Goal: Information Seeking & Learning: Find specific fact

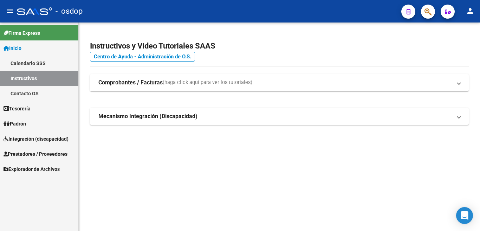
click at [25, 153] on span "Prestadores / Proveedores" at bounding box center [36, 154] width 64 height 8
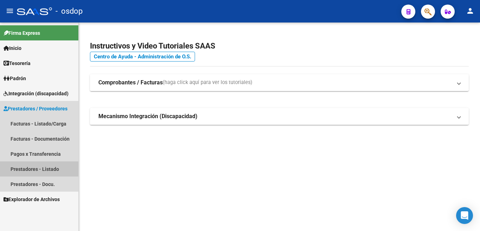
click at [49, 165] on link "Prestadores - Listado" at bounding box center [39, 168] width 78 height 15
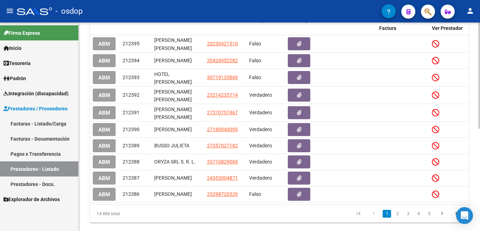
scroll to position [201, 0]
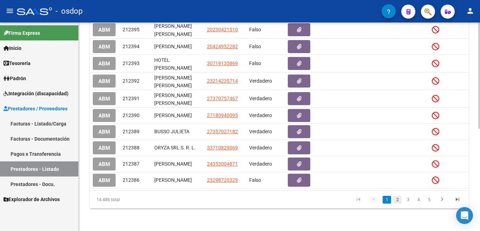
click at [400, 198] on link "2" at bounding box center [397, 200] width 8 height 8
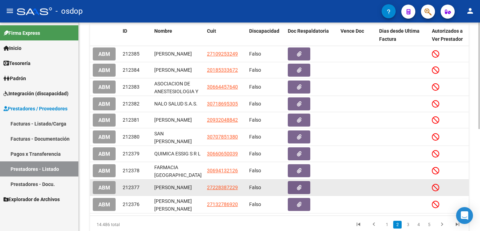
scroll to position [200, 0]
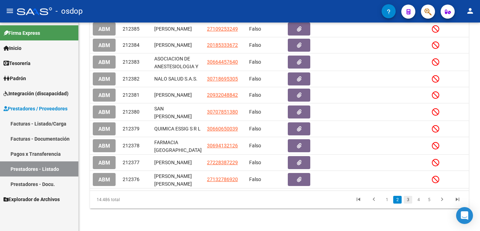
click at [408, 200] on link "3" at bounding box center [407, 200] width 8 height 8
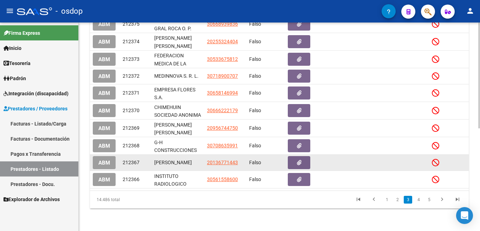
scroll to position [203, 0]
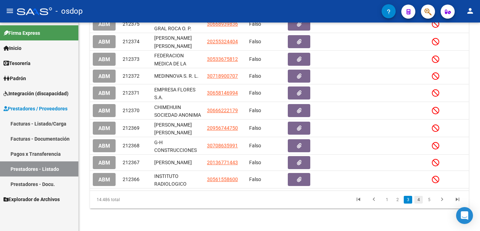
click at [421, 203] on link "4" at bounding box center [418, 200] width 8 height 8
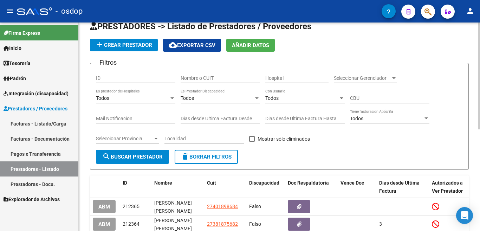
scroll to position [0, 0]
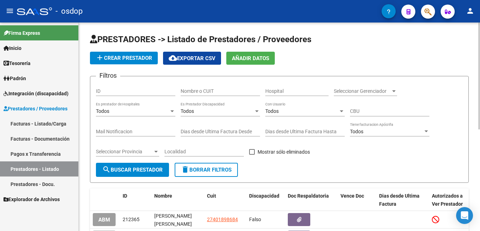
click at [219, 101] on div "Nombre o CUIT" at bounding box center [219, 92] width 79 height 20
click at [218, 94] on div "Nombre o CUIT" at bounding box center [219, 89] width 79 height 14
type input "K"
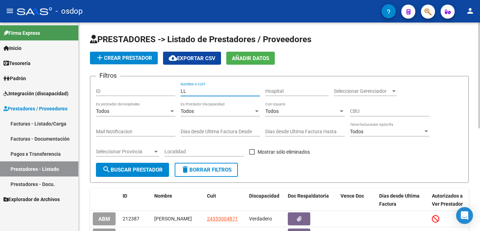
type input "L"
type input "ALL"
drag, startPoint x: 200, startPoint y: 92, endPoint x: 160, endPoint y: 93, distance: 40.0
click at [160, 93] on div "Filtros ID ALL Nombre o CUIT Hospital Seleccionar Gerenciador Seleccionar Geren…" at bounding box center [279, 122] width 367 height 81
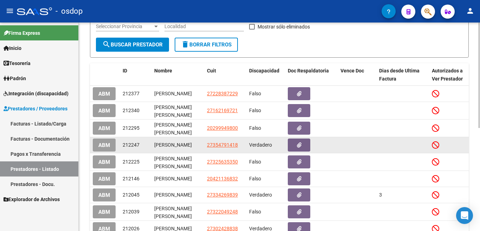
scroll to position [204, 0]
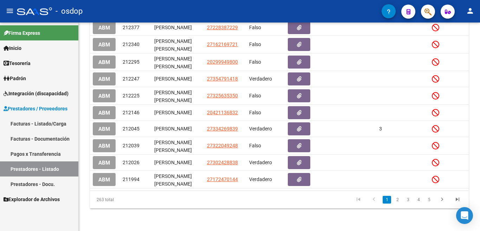
click at [389, 199] on link "1" at bounding box center [386, 200] width 8 height 8
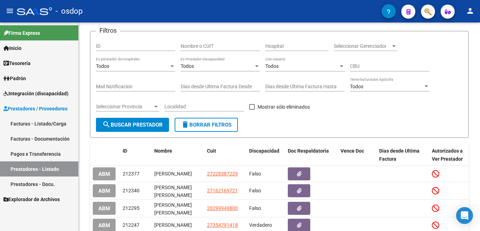
scroll to position [28, 0]
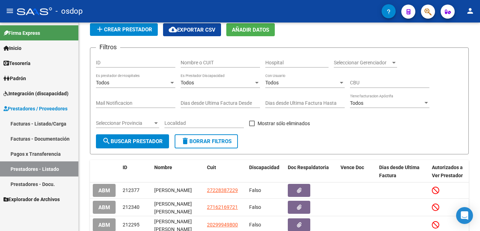
click at [202, 64] on input "Nombre o CUIT" at bounding box center [219, 63] width 79 height 6
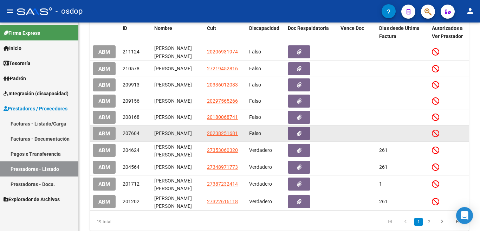
scroll to position [169, 0]
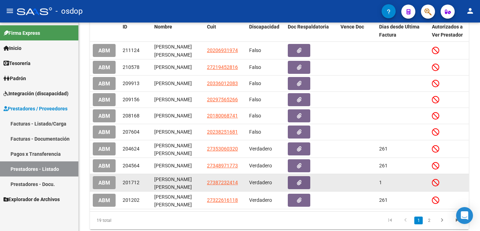
type input "[PERSON_NAME]"
click at [194, 190] on div "[PERSON_NAME] [PERSON_NAME]" at bounding box center [177, 182] width 47 height 15
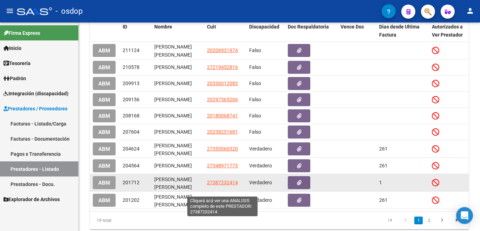
click at [224, 185] on span "27387232414" at bounding box center [222, 182] width 31 height 6
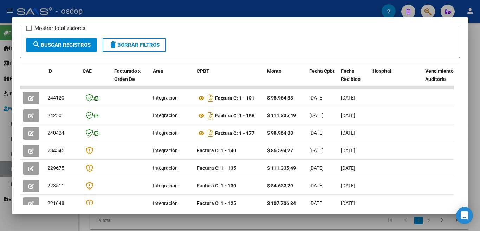
scroll to position [114, 0]
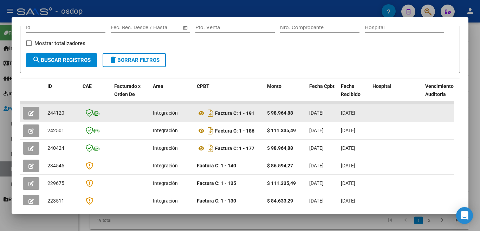
click at [261, 114] on div "Factura C: 1 - 191" at bounding box center [229, 112] width 65 height 11
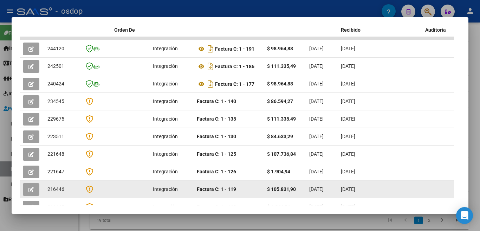
scroll to position [79, 0]
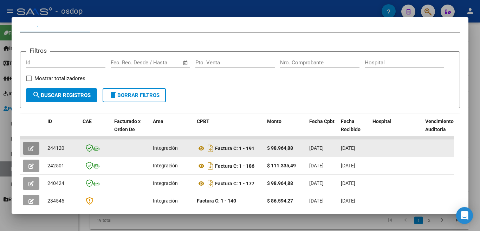
click at [29, 151] on icon "button" at bounding box center [30, 148] width 5 height 5
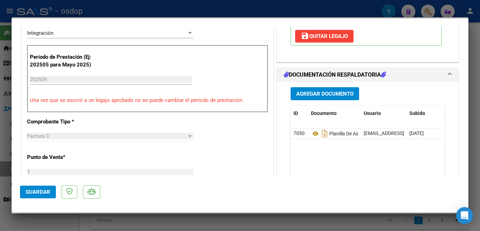
scroll to position [0, 0]
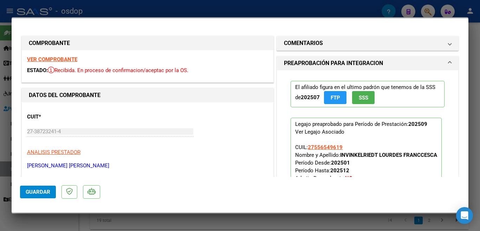
click at [299, 14] on div at bounding box center [240, 115] width 480 height 231
type input "$ 0,00"
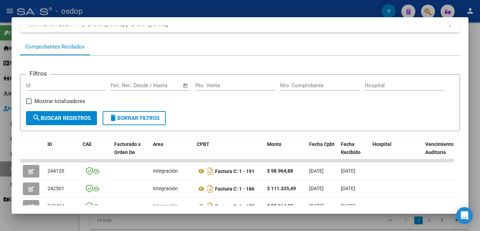
scroll to position [44, 0]
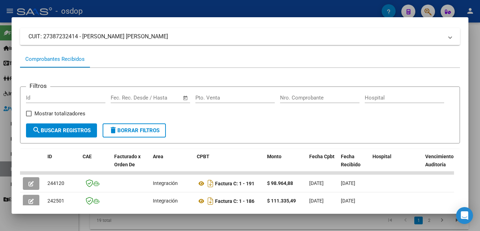
click at [325, 12] on div at bounding box center [240, 115] width 480 height 231
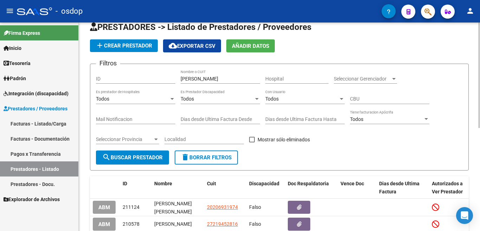
scroll to position [0, 0]
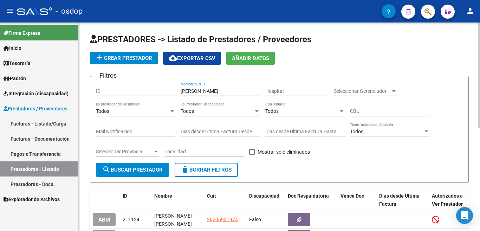
drag, startPoint x: 199, startPoint y: 91, endPoint x: 151, endPoint y: 88, distance: 48.2
click at [151, 88] on div "Filtros ID [PERSON_NAME] Nombre o CUIT Hospital Seleccionar Gerenciador Selecci…" at bounding box center [279, 122] width 367 height 81
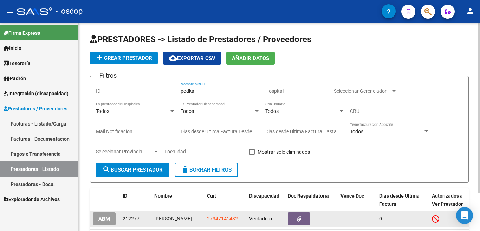
scroll to position [46, 0]
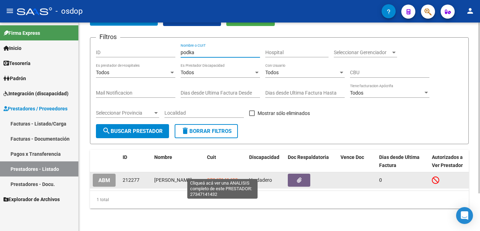
type input "podka"
click at [216, 177] on span "27347141432" at bounding box center [222, 180] width 31 height 6
type textarea "27347141432"
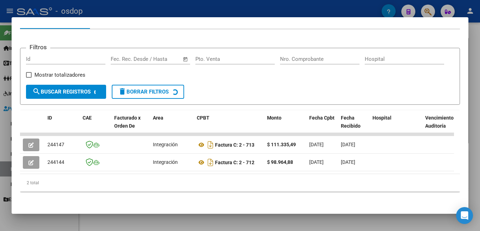
scroll to position [91, 0]
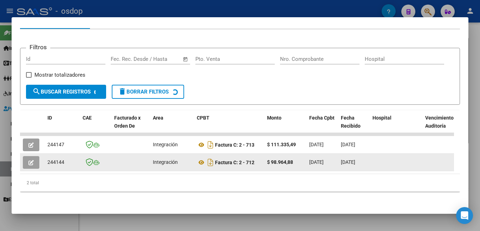
click at [284, 158] on div "$ 98.964,88" at bounding box center [285, 162] width 37 height 8
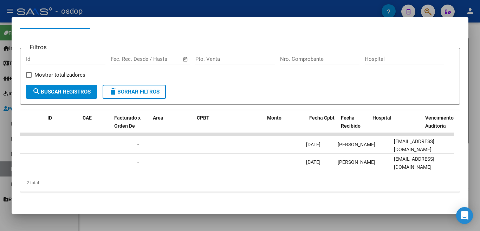
scroll to position [0, 0]
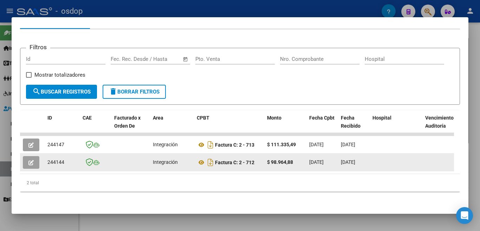
click at [26, 159] on button "button" at bounding box center [31, 162] width 16 height 13
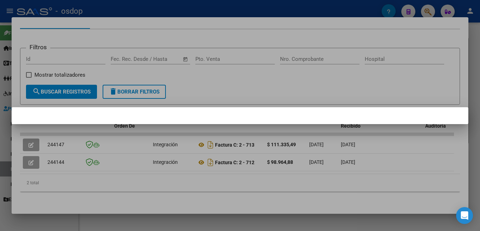
click at [28, 157] on div at bounding box center [240, 115] width 480 height 231
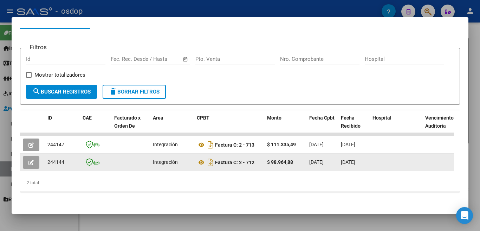
click at [30, 160] on icon "button" at bounding box center [30, 162] width 5 height 5
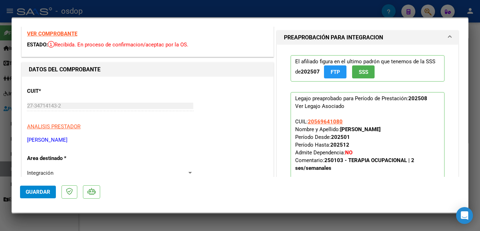
scroll to position [140, 0]
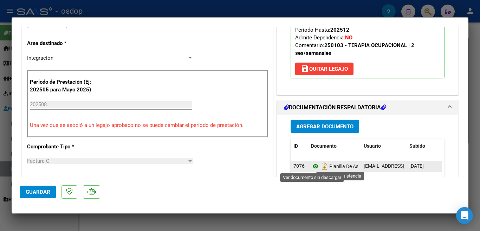
click at [311, 163] on icon at bounding box center [315, 166] width 9 height 8
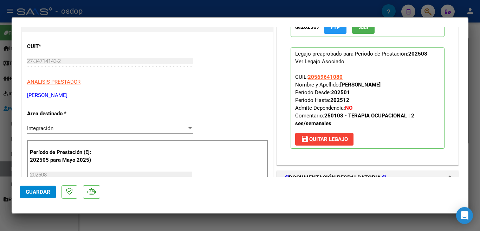
scroll to position [0, 0]
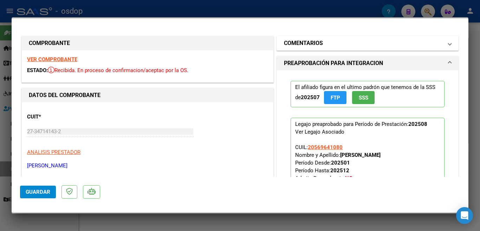
click at [295, 40] on h1 "COMENTARIOS" at bounding box center [303, 43] width 39 height 8
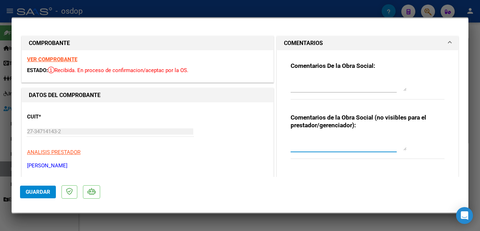
click at [320, 147] on textarea at bounding box center [348, 143] width 116 height 14
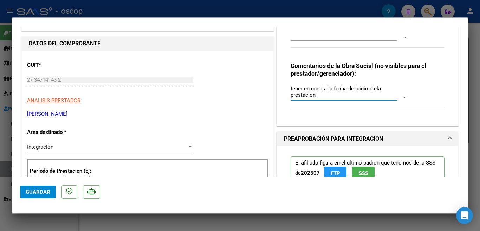
scroll to position [176, 0]
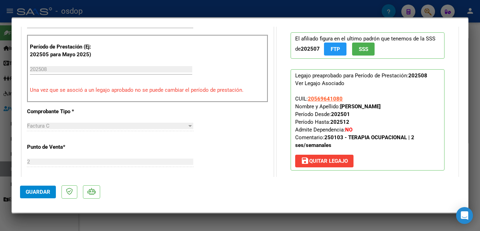
type textarea "tener en cuenta la fecha de inicio d ela prestacion"
click at [30, 187] on button "Guardar" at bounding box center [38, 191] width 36 height 13
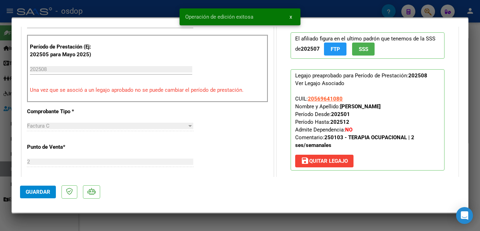
click at [128, 7] on div at bounding box center [240, 115] width 480 height 231
type input "$ 0,00"
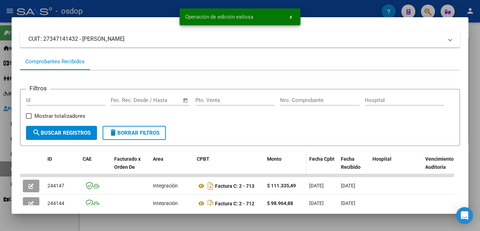
scroll to position [0, 0]
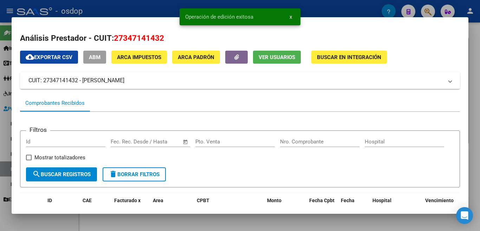
click at [356, 8] on div at bounding box center [240, 115] width 480 height 231
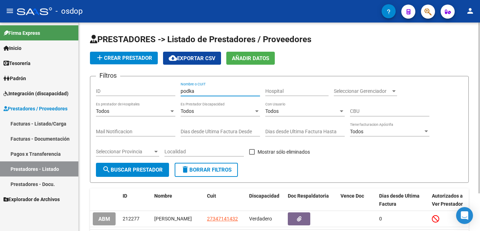
drag, startPoint x: 195, startPoint y: 92, endPoint x: 173, endPoint y: 84, distance: 23.2
click at [173, 84] on div "Filtros ID podka Nombre o CUIT Hospital Seleccionar Gerenciador Seleccionar Ger…" at bounding box center [279, 122] width 367 height 81
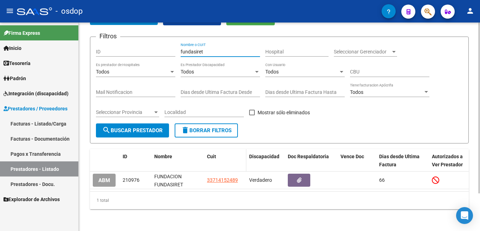
scroll to position [46, 0]
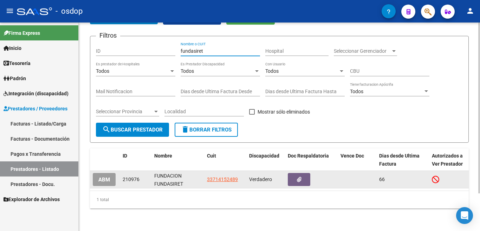
type input "fundasiret"
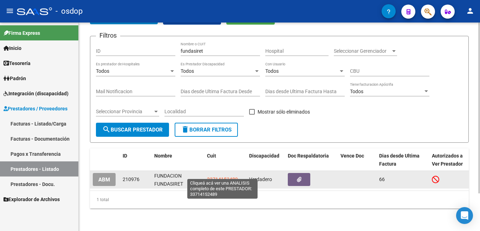
click at [224, 176] on span "33714152489" at bounding box center [222, 179] width 31 height 6
type textarea "33714152489"
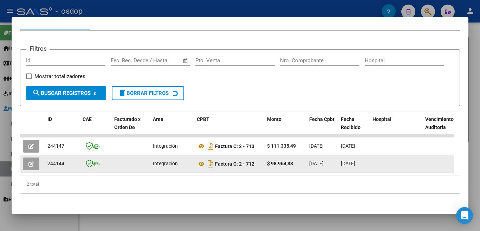
scroll to position [91, 0]
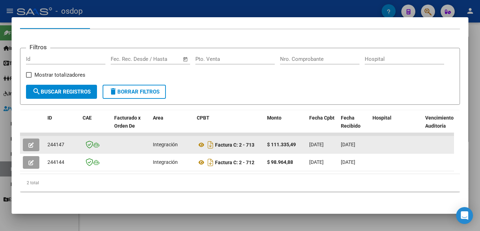
click at [288, 141] on strong "$ 111.335,49" at bounding box center [281, 144] width 29 height 6
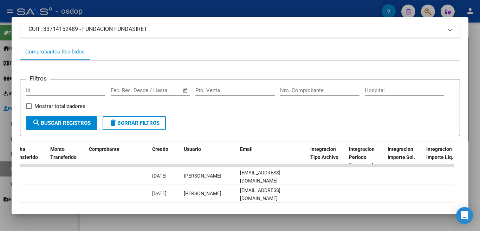
scroll to position [0, 0]
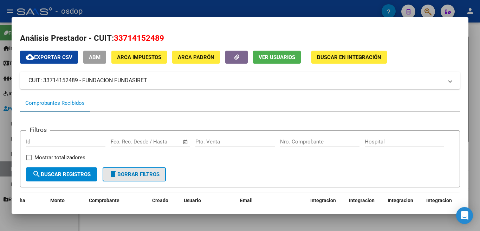
click at [139, 172] on button "delete Borrar Filtros" at bounding box center [134, 174] width 63 height 14
click at [227, 15] on div at bounding box center [240, 115] width 480 height 231
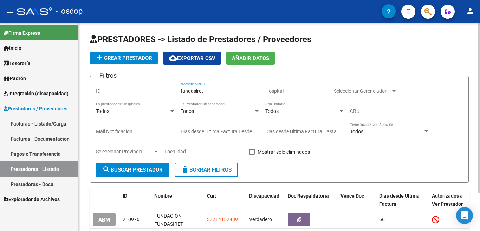
drag, startPoint x: 198, startPoint y: 87, endPoint x: 160, endPoint y: 82, distance: 38.6
click at [160, 82] on div "Filtros ID fundasiret Nombre o CUIT Hospital Seleccionar Gerenciador Selecciona…" at bounding box center [279, 122] width 367 height 81
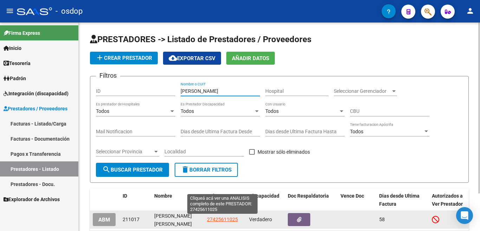
type input "[PERSON_NAME]"
click at [225, 219] on span "27425611025" at bounding box center [222, 219] width 31 height 6
type textarea "27425611025"
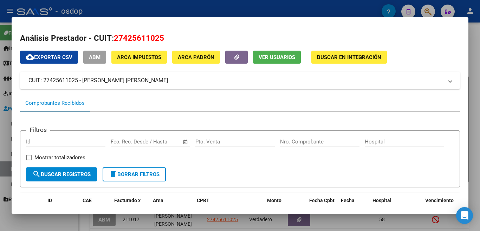
click at [310, 11] on div at bounding box center [240, 115] width 480 height 231
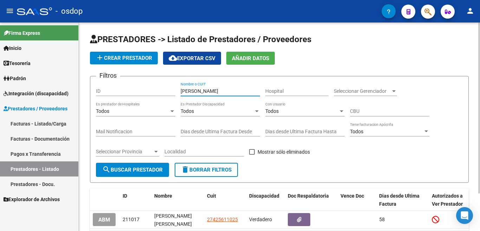
drag, startPoint x: 215, startPoint y: 88, endPoint x: 153, endPoint y: 85, distance: 62.2
click at [153, 85] on div "Filtros ID [PERSON_NAME] Nombre o CUIT Hospital Seleccionar Gerenciador Selecci…" at bounding box center [279, 122] width 367 height 81
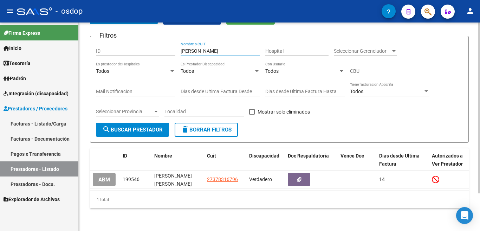
scroll to position [46, 0]
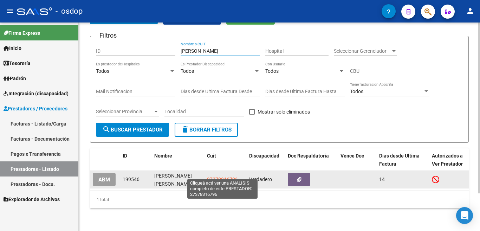
type input "[PERSON_NAME]"
click at [228, 176] on span "27378316796" at bounding box center [222, 179] width 31 height 6
type textarea "27378316796"
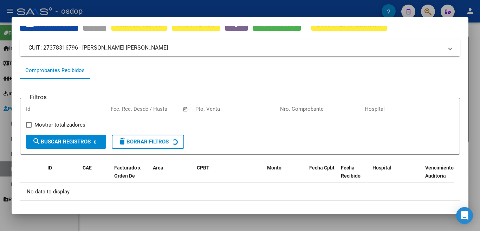
scroll to position [62, 0]
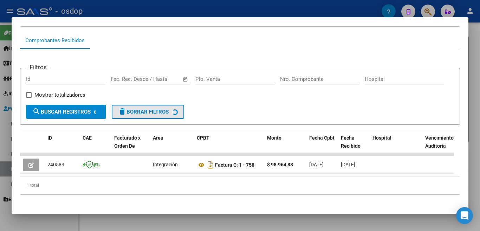
click at [160, 114] on span "delete Borrar Filtros" at bounding box center [143, 111] width 51 height 6
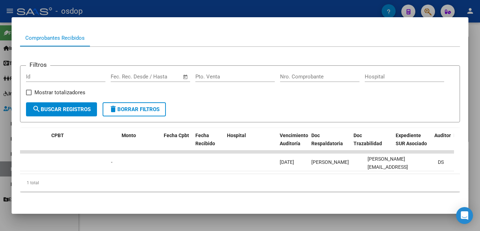
scroll to position [0, 0]
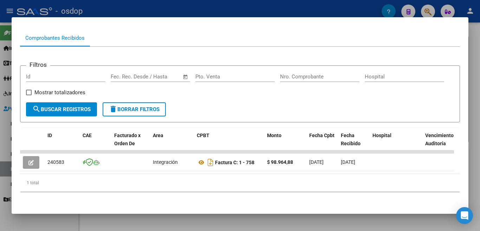
click at [156, 9] on div at bounding box center [240, 115] width 480 height 231
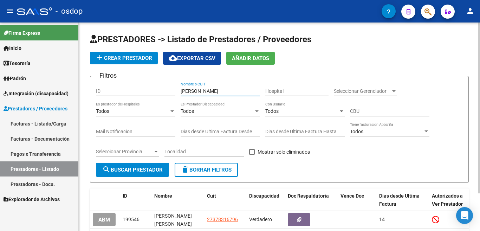
drag, startPoint x: 204, startPoint y: 90, endPoint x: 158, endPoint y: 79, distance: 47.1
click at [158, 80] on form "Filtros ID [PERSON_NAME] Nombre o CUIT Hospital Seleccionar Gerenciador Selecci…" at bounding box center [279, 129] width 378 height 107
type input "[PERSON_NAME]"
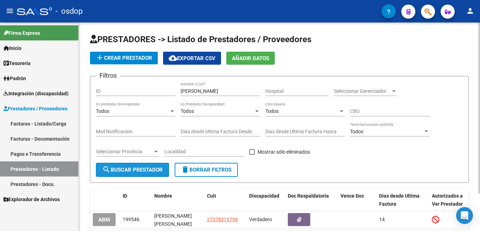
click at [152, 166] on button "search Buscar Prestador" at bounding box center [132, 170] width 73 height 14
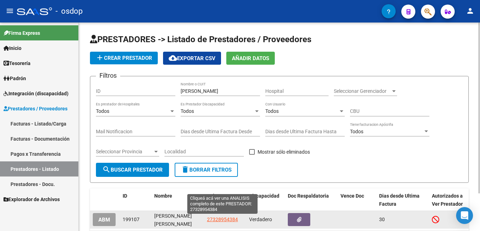
click at [224, 219] on span "27328954384" at bounding box center [222, 219] width 31 height 6
type textarea "27328954384"
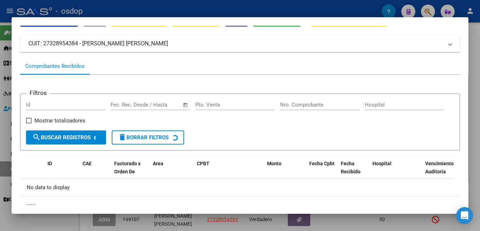
scroll to position [62, 0]
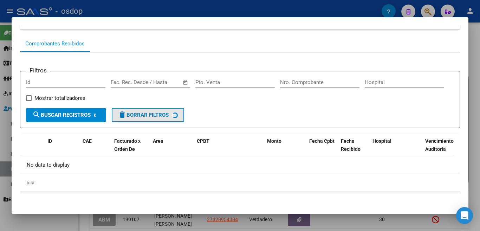
click at [130, 116] on span "delete Borrar Filtros" at bounding box center [143, 115] width 51 height 6
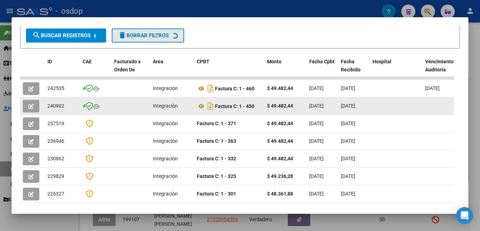
scroll to position [133, 0]
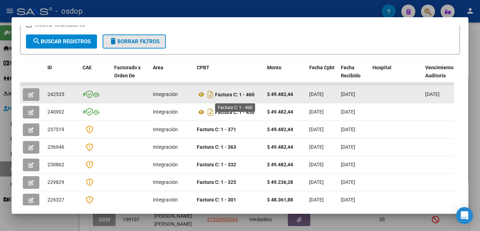
click at [235, 97] on strong "Factura C: 1 - 460" at bounding box center [234, 95] width 39 height 6
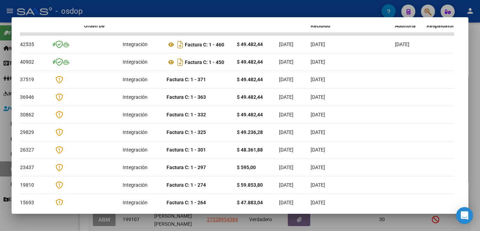
scroll to position [0, 0]
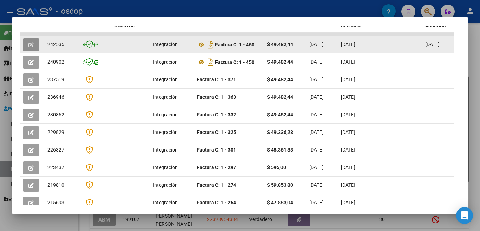
click at [30, 47] on icon "button" at bounding box center [30, 44] width 5 height 5
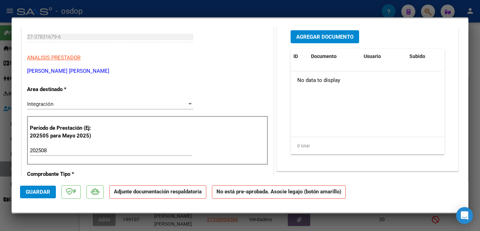
scroll to position [105, 0]
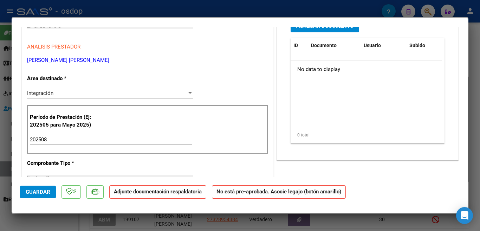
click at [340, 13] on div at bounding box center [240, 115] width 480 height 231
type input "$ 0,00"
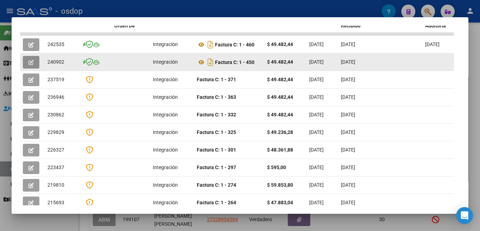
click at [30, 65] on icon "button" at bounding box center [30, 62] width 5 height 5
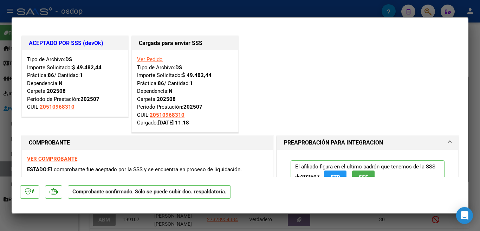
click at [150, 5] on div at bounding box center [240, 115] width 480 height 231
type input "$ 0,00"
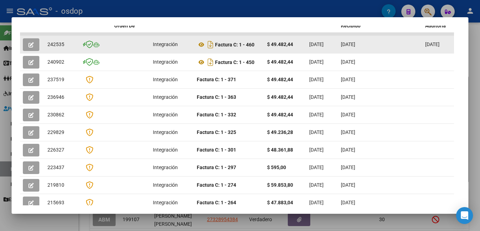
click at [422, 51] on datatable-body-cell "[DATE]" at bounding box center [438, 44] width 32 height 17
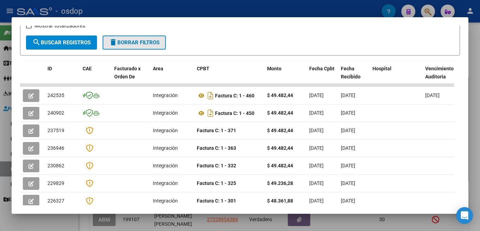
scroll to position [42, 0]
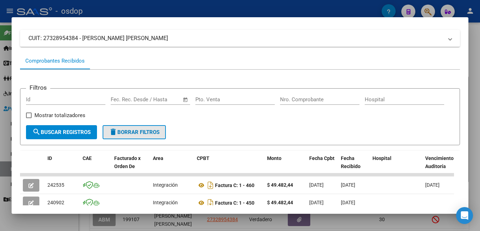
drag, startPoint x: 243, startPoint y: 11, endPoint x: 238, endPoint y: 9, distance: 5.6
click at [242, 11] on div at bounding box center [240, 115] width 480 height 231
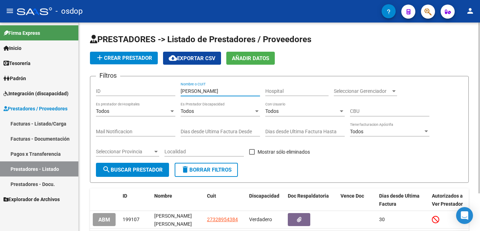
drag, startPoint x: 205, startPoint y: 91, endPoint x: 184, endPoint y: 87, distance: 21.1
click at [184, 87] on div "[PERSON_NAME] Nombre o CUIT" at bounding box center [219, 89] width 79 height 14
type input "[PERSON_NAME]"
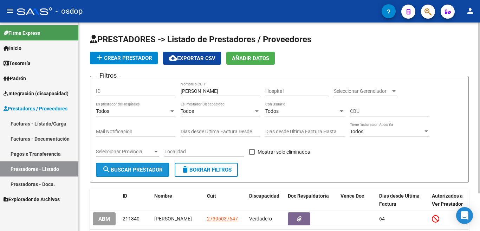
click at [136, 172] on span "search Buscar Prestador" at bounding box center [132, 169] width 60 height 6
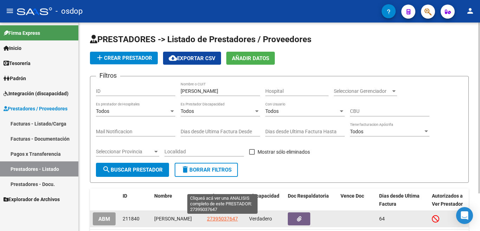
click at [221, 221] on span "27395037647" at bounding box center [222, 219] width 31 height 6
type textarea "27395037647"
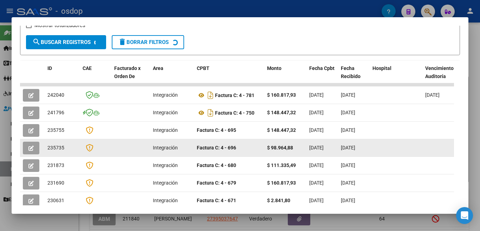
scroll to position [133, 0]
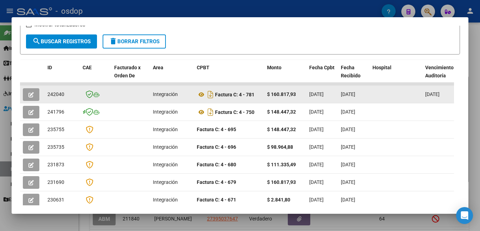
click at [277, 98] on div "$ 160.817,93" at bounding box center [285, 94] width 37 height 8
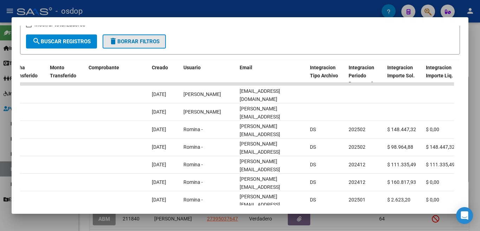
click at [124, 44] on span "delete Borrar Filtros" at bounding box center [134, 41] width 51 height 6
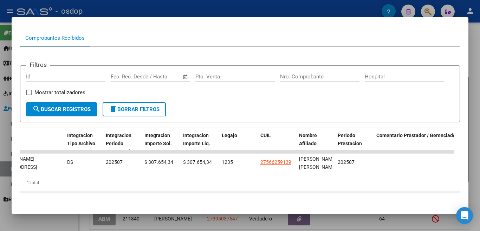
scroll to position [0, 726]
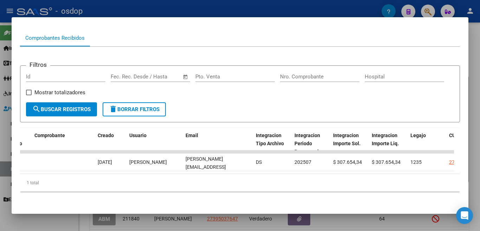
click at [330, 167] on datatable-body "239628 Integración Factura C: 1 - 21 $ 307.654,34 [DATE] [DATE] - [DATE] Lucian…" at bounding box center [237, 161] width 434 height 23
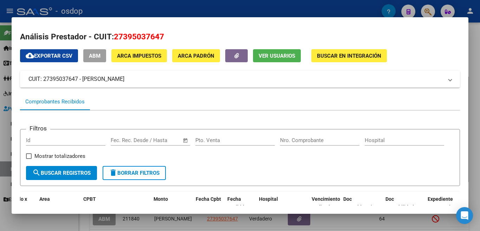
scroll to position [0, 0]
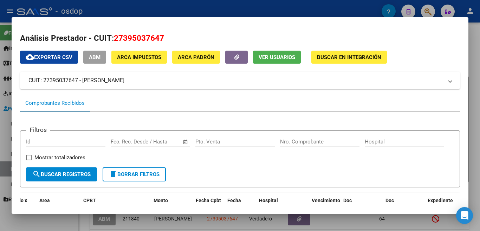
click at [238, 8] on div at bounding box center [240, 115] width 480 height 231
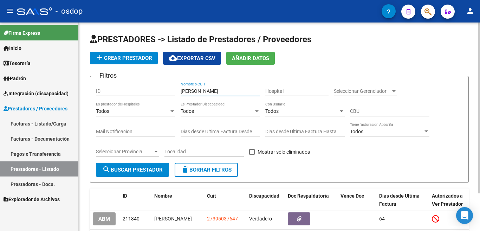
drag, startPoint x: 232, startPoint y: 90, endPoint x: 203, endPoint y: 87, distance: 28.6
click at [203, 87] on div "[PERSON_NAME] Nombre o CUIT" at bounding box center [219, 89] width 79 height 14
drag, startPoint x: 239, startPoint y: 88, endPoint x: 113, endPoint y: 84, distance: 126.1
click at [113, 84] on div "Filtros ID MENDOZAMORIONDO Nombre o CUIT Hospital Seleccionar Gerenciador Selec…" at bounding box center [279, 122] width 367 height 81
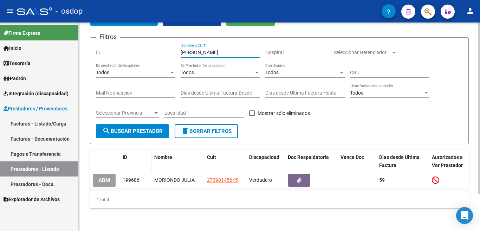
scroll to position [45, 0]
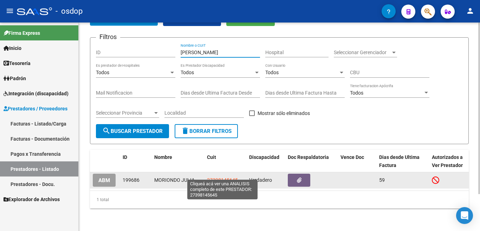
type input "[PERSON_NAME]"
click at [222, 177] on span "27398145645" at bounding box center [222, 180] width 31 height 6
type textarea "27398145645"
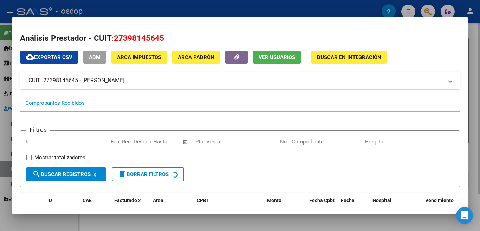
scroll to position [62, 0]
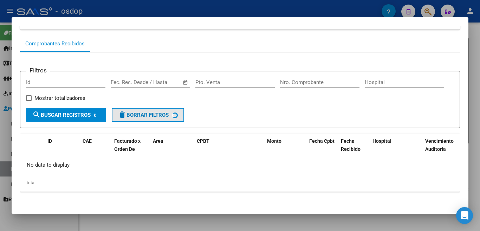
click at [148, 113] on span "delete Borrar Filtros" at bounding box center [143, 115] width 51 height 6
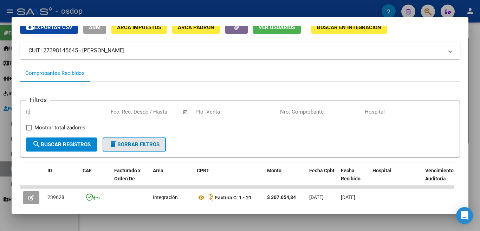
scroll to position [0, 0]
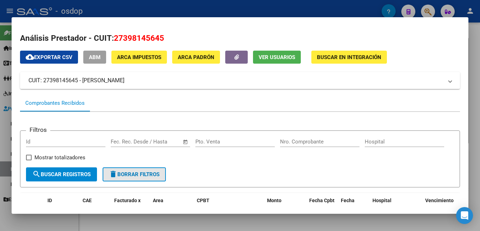
click at [153, 9] on div at bounding box center [240, 115] width 480 height 231
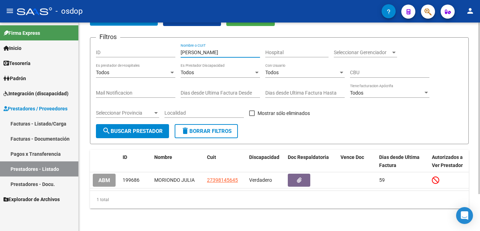
drag, startPoint x: 210, startPoint y: 46, endPoint x: 158, endPoint y: 33, distance: 53.6
click at [159, 30] on app-list-header "PRESTADORES -> Listado de Prestadores / Proveedores add Crear Prestador cloud_d…" at bounding box center [279, 69] width 378 height 149
type input "PANZANEL"
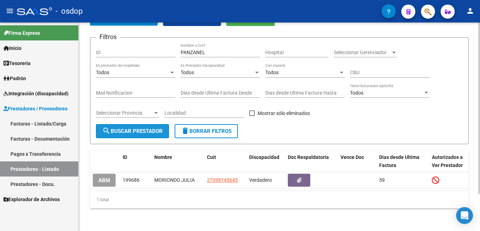
click at [129, 131] on button "search Buscar Prestador" at bounding box center [132, 131] width 73 height 14
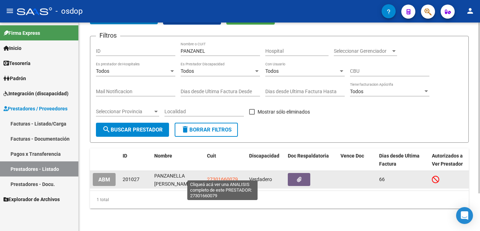
click at [226, 176] on span "27301660079" at bounding box center [222, 179] width 31 height 6
type textarea "27301660079"
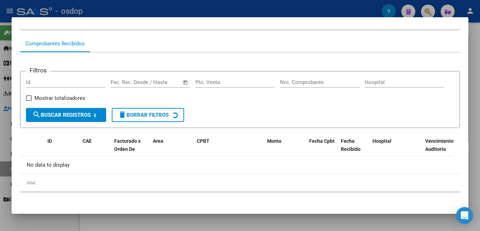
scroll to position [62, 0]
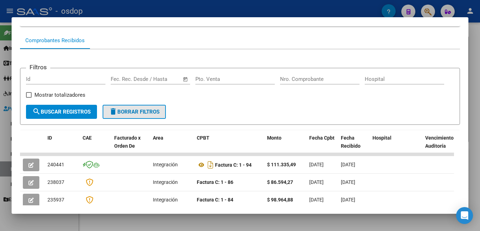
click at [151, 115] on span "delete Borrar Filtros" at bounding box center [134, 111] width 51 height 6
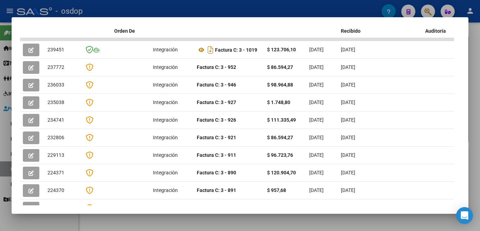
scroll to position [75, 0]
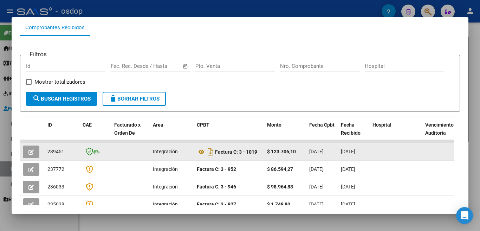
drag, startPoint x: 237, startPoint y: 160, endPoint x: 235, endPoint y: 157, distance: 3.9
click at [236, 160] on datatable-body-cell "Factura C: 3 - 1019" at bounding box center [229, 151] width 70 height 17
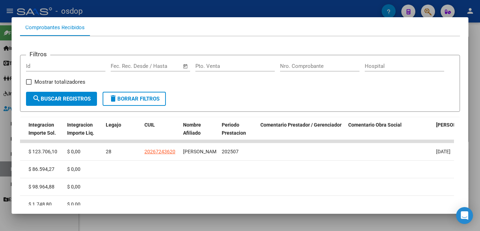
click at [182, 13] on div at bounding box center [240, 115] width 480 height 231
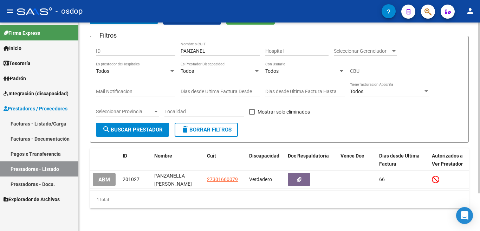
scroll to position [0, 0]
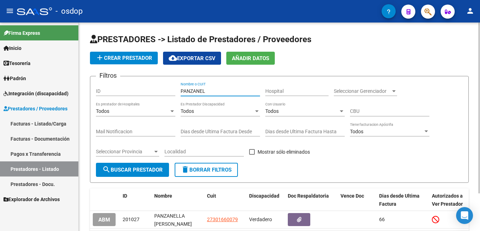
drag, startPoint x: 206, startPoint y: 93, endPoint x: 149, endPoint y: 72, distance: 60.2
click at [149, 72] on app-list-header "PRESTADORES -> Listado de Prestadores / Proveedores add Crear Prestador cloud_d…" at bounding box center [279, 108] width 378 height 149
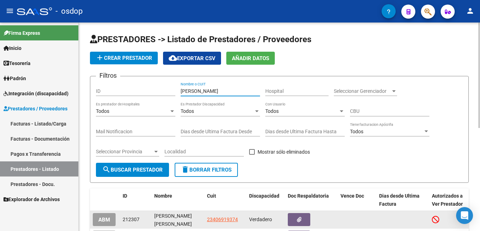
type input "[PERSON_NAME]"
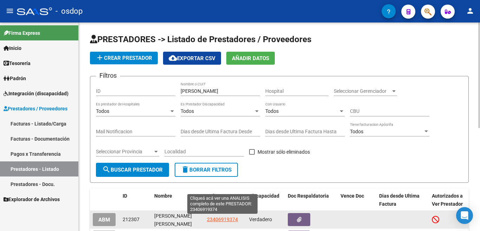
click at [220, 216] on span "23406919374" at bounding box center [222, 219] width 31 height 6
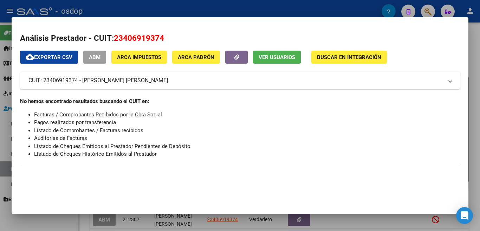
click at [183, 11] on div at bounding box center [240, 115] width 480 height 231
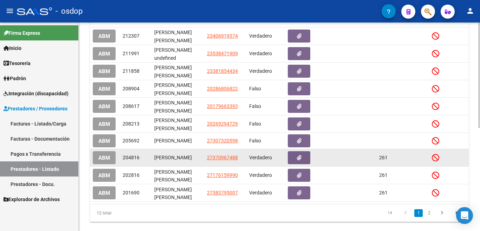
scroll to position [204, 0]
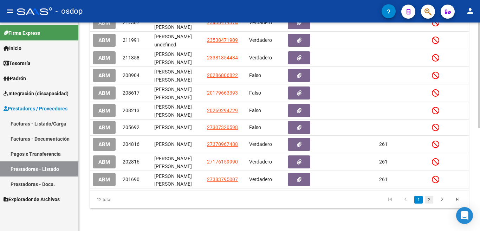
click at [428, 198] on link "2" at bounding box center [428, 200] width 8 height 8
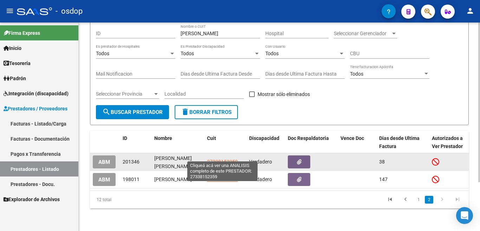
click at [223, 159] on span "27338152359" at bounding box center [222, 162] width 31 height 6
type textarea "27338152359"
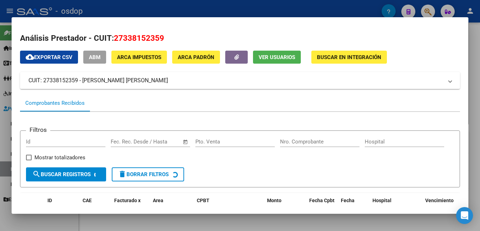
scroll to position [62, 0]
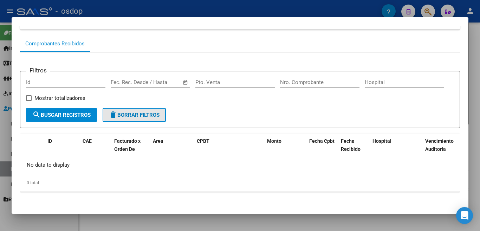
click at [142, 113] on span "delete Borrar Filtros" at bounding box center [134, 115] width 51 height 6
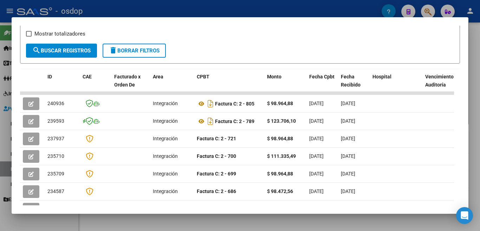
scroll to position [133, 0]
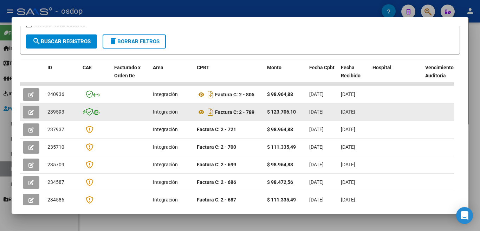
click at [117, 118] on datatable-body-cell at bounding box center [130, 111] width 39 height 17
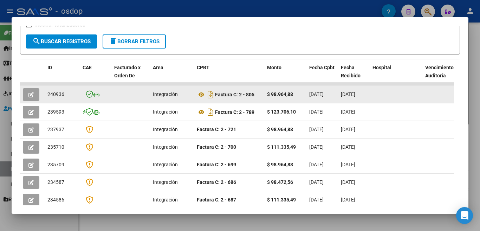
click at [138, 95] on datatable-body-cell at bounding box center [130, 94] width 39 height 17
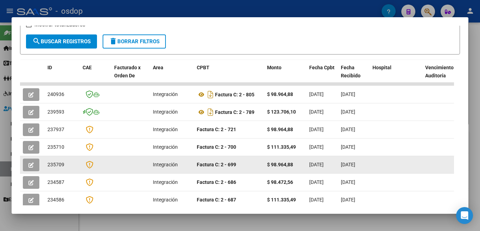
scroll to position [168, 0]
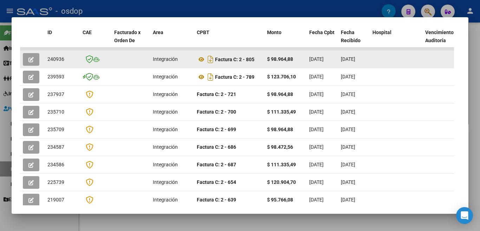
click at [262, 68] on datatable-body-cell "Factura C: 2 - 805" at bounding box center [229, 59] width 70 height 17
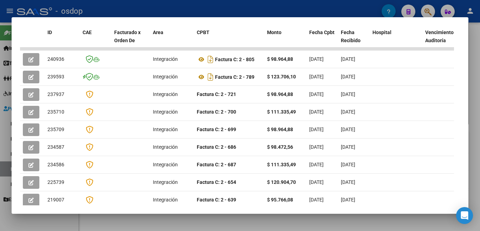
scroll to position [218, 0]
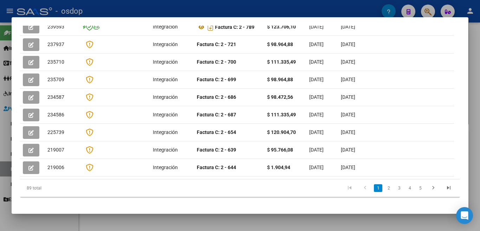
drag, startPoint x: 62, startPoint y: 167, endPoint x: 149, endPoint y: 172, distance: 86.5
click at [238, 176] on div "ID CAE Facturado x Orden De Area CPBT Monto Fecha Cpbt Fecha Recibido Hospital …" at bounding box center [240, 86] width 440 height 222
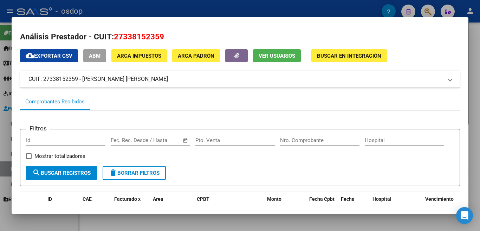
scroll to position [0, 0]
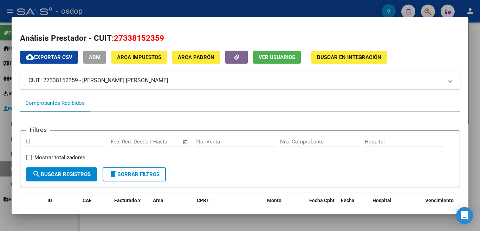
click at [119, 8] on div at bounding box center [240, 115] width 480 height 231
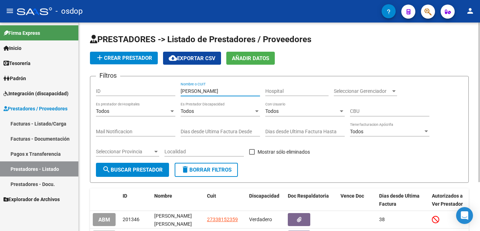
drag, startPoint x: 214, startPoint y: 94, endPoint x: 136, endPoint y: 85, distance: 78.1
click at [137, 85] on div "Filtros ID [PERSON_NAME] Nombre o CUIT Hospital Seleccionar Gerenciador Selecci…" at bounding box center [279, 122] width 367 height 81
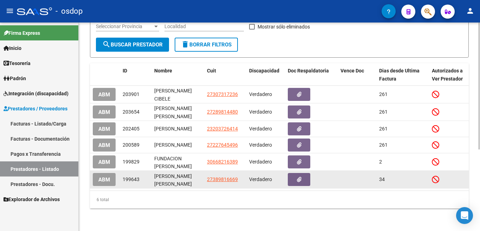
scroll to position [134, 0]
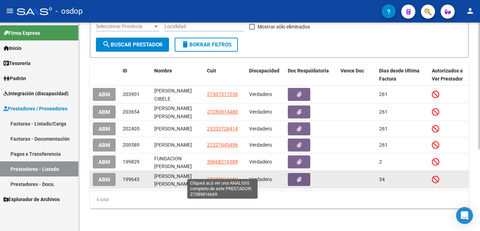
type input "[PERSON_NAME]"
click at [226, 176] on span "27389816669" at bounding box center [222, 179] width 31 height 6
type textarea "27389816669"
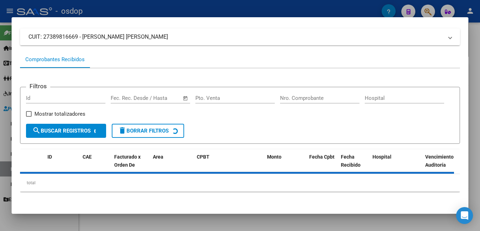
scroll to position [47, 0]
click at [154, 134] on button "delete Borrar Filtros" at bounding box center [148, 131] width 72 height 14
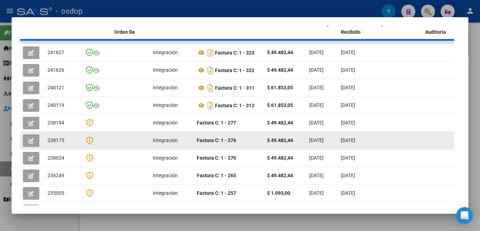
scroll to position [187, 0]
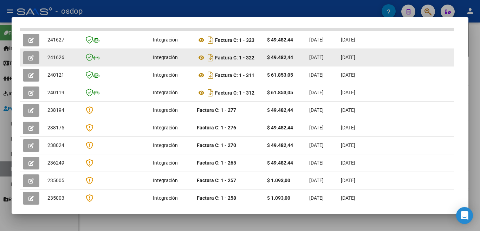
click at [299, 61] on div "$ 49.482,44" at bounding box center [285, 57] width 37 height 8
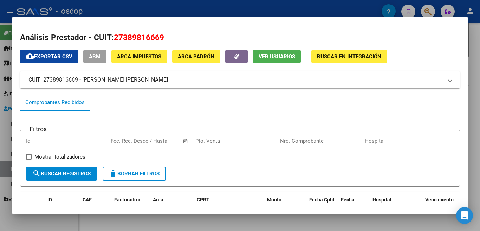
scroll to position [0, 0]
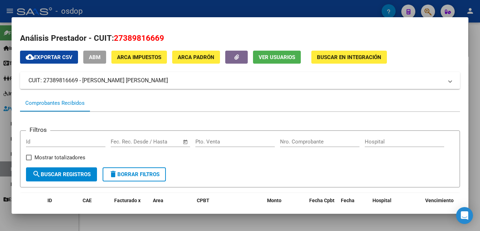
click at [234, 6] on div at bounding box center [240, 115] width 480 height 231
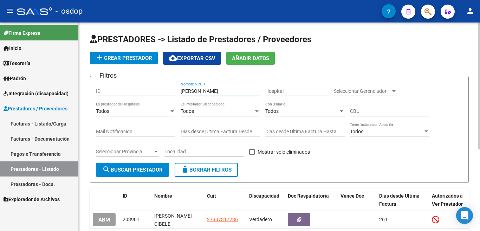
drag, startPoint x: 200, startPoint y: 92, endPoint x: 197, endPoint y: 91, distance: 3.7
click at [197, 91] on input "[PERSON_NAME]" at bounding box center [219, 91] width 79 height 6
type input "[PERSON_NAME]"
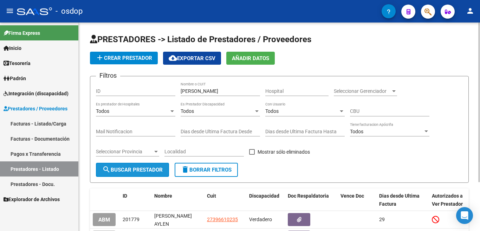
click at [149, 169] on span "search Buscar Prestador" at bounding box center [132, 169] width 60 height 6
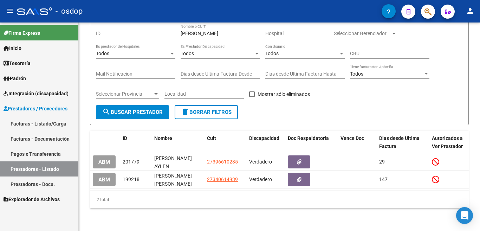
scroll to position [64, 0]
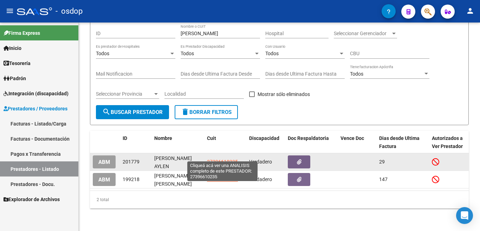
click at [226, 159] on span "27396610235" at bounding box center [222, 162] width 31 height 6
type textarea "27396610235"
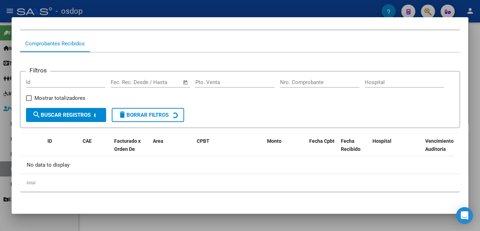
scroll to position [62, 0]
click at [160, 115] on span "delete Borrar Filtros" at bounding box center [143, 115] width 51 height 6
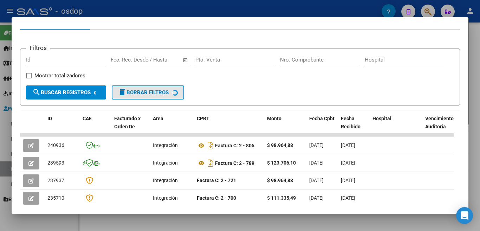
scroll to position [168, 0]
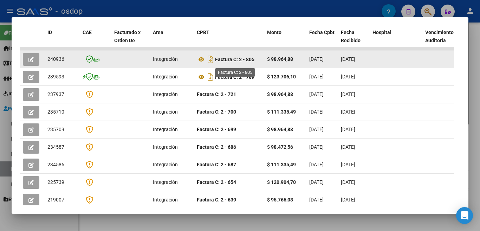
click at [228, 62] on strong "Factura C: 2 - 805" at bounding box center [234, 60] width 39 height 6
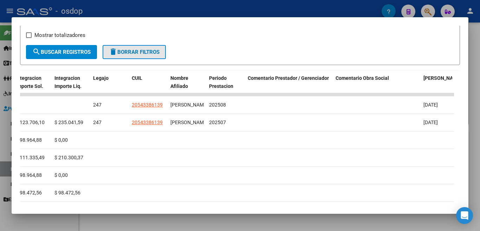
scroll to position [112, 0]
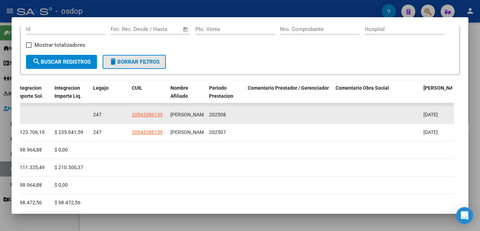
click at [352, 116] on datatable-body-cell at bounding box center [376, 114] width 88 height 17
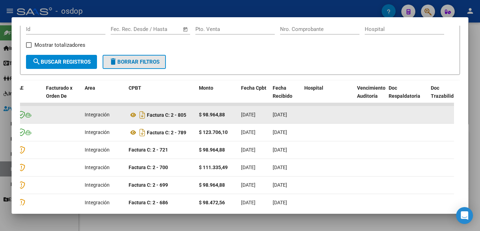
click at [313, 118] on div at bounding box center [327, 115] width 47 height 8
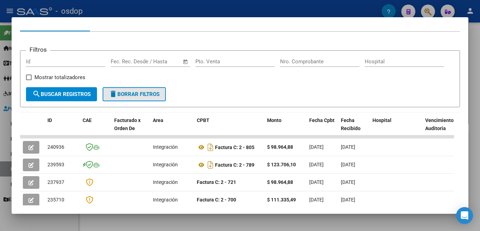
scroll to position [77, 0]
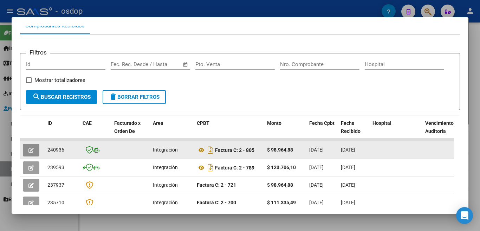
click at [36, 154] on button "button" at bounding box center [31, 150] width 16 height 13
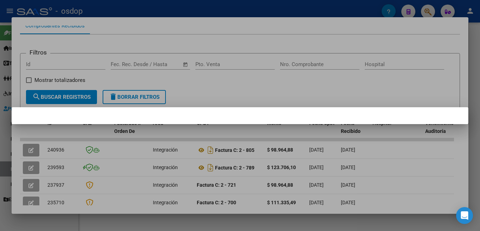
click at [32, 153] on div at bounding box center [240, 115] width 480 height 231
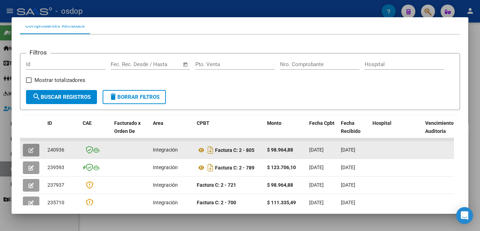
click at [32, 153] on icon "button" at bounding box center [30, 149] width 5 height 5
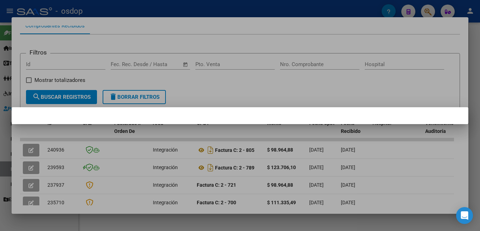
click at [126, 82] on div at bounding box center [240, 115] width 480 height 231
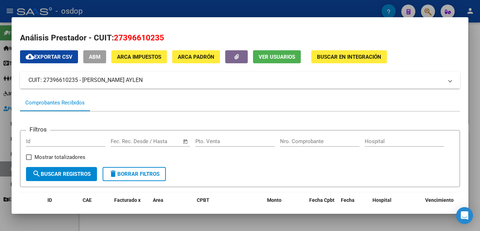
scroll to position [0, 0]
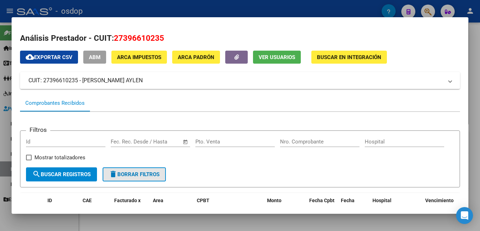
click at [157, 175] on span "delete Borrar Filtros" at bounding box center [134, 174] width 51 height 6
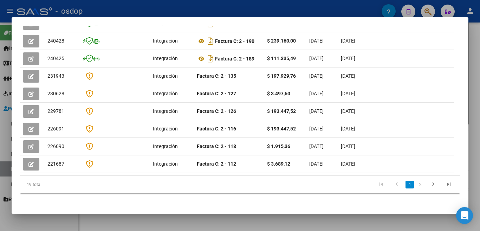
scroll to position [116, 0]
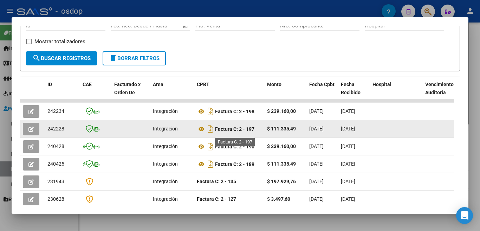
click at [234, 128] on div "Factura C: 2 - 197" at bounding box center [229, 128] width 65 height 11
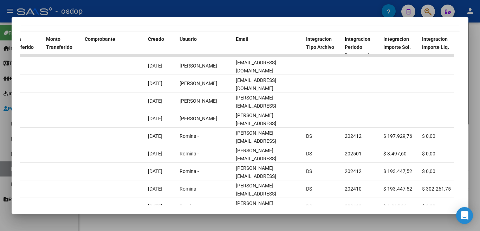
scroll to position [151, 0]
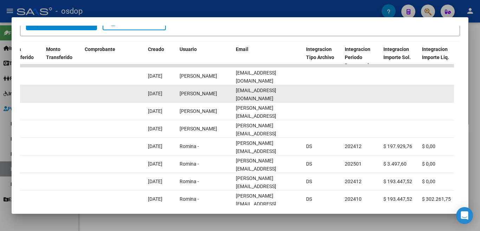
click at [330, 95] on datatable-body-cell at bounding box center [322, 93] width 39 height 17
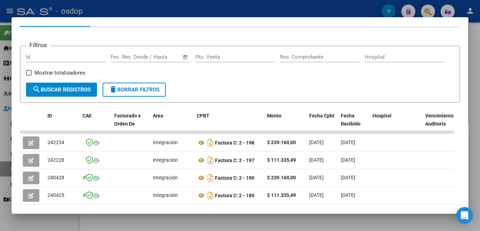
scroll to position [0, 0]
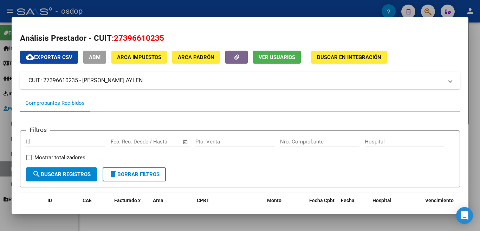
click at [132, 9] on div at bounding box center [240, 115] width 480 height 231
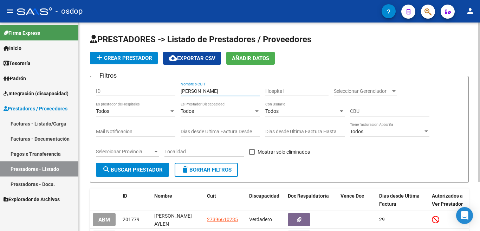
drag, startPoint x: 200, startPoint y: 91, endPoint x: 178, endPoint y: 88, distance: 22.3
click at [178, 88] on div "Filtros ID [PERSON_NAME] Nombre o CUIT Hospital Seleccionar Gerenciador Selecci…" at bounding box center [279, 122] width 367 height 81
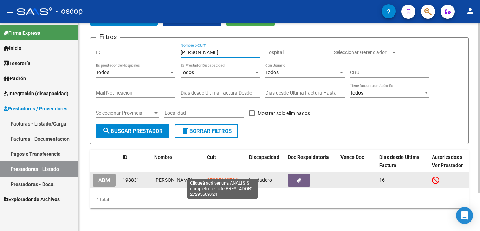
type input "[PERSON_NAME]"
click at [221, 177] on span "27295609724" at bounding box center [222, 180] width 31 height 6
type textarea "27295609724"
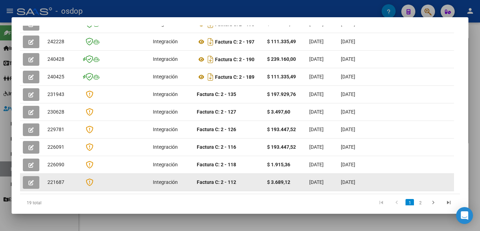
scroll to position [168, 0]
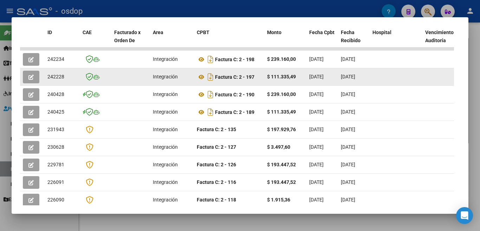
click at [338, 84] on datatable-body-cell "[DATE]" at bounding box center [354, 76] width 32 height 17
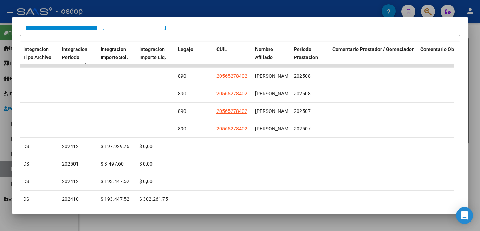
scroll to position [0, 0]
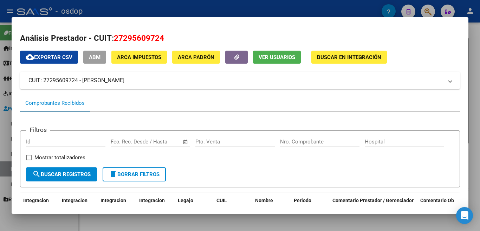
click at [213, 13] on div at bounding box center [240, 115] width 480 height 231
